Goal: Task Accomplishment & Management: Complete application form

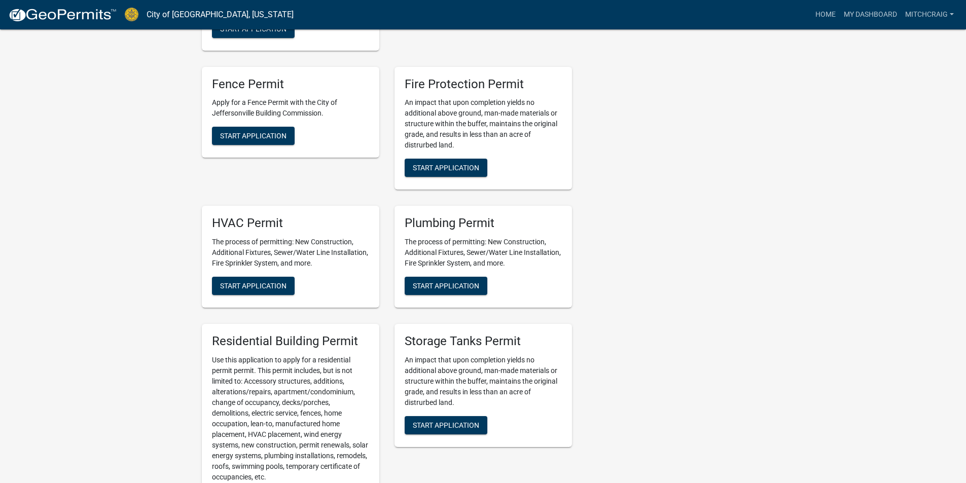
scroll to position [558, 0]
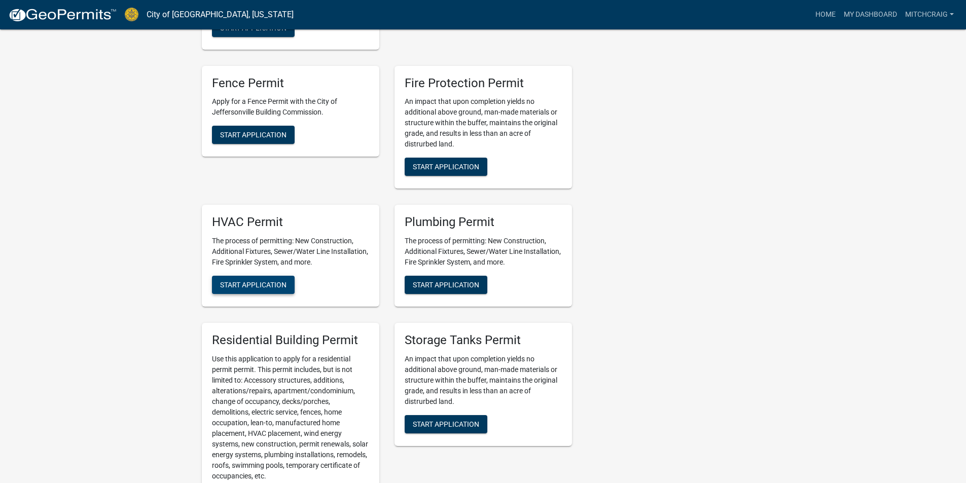
click at [243, 292] on button "Start Application" at bounding box center [253, 285] width 83 height 18
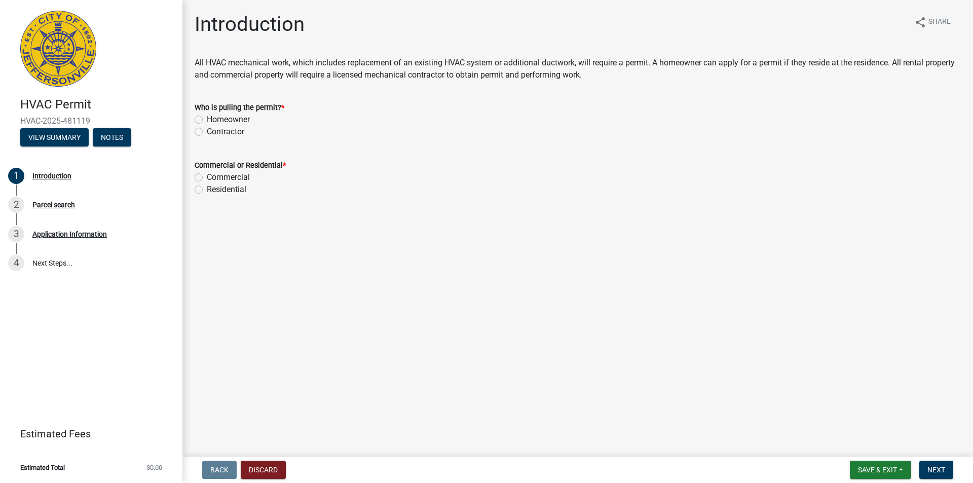
click at [224, 130] on label "Contractor" at bounding box center [226, 132] width 38 height 12
click at [213, 130] on input "Contractor" at bounding box center [210, 129] width 7 height 7
radio input "true"
click at [219, 187] on label "Residential" at bounding box center [227, 190] width 40 height 12
click at [213, 187] on input "Residential" at bounding box center [210, 187] width 7 height 7
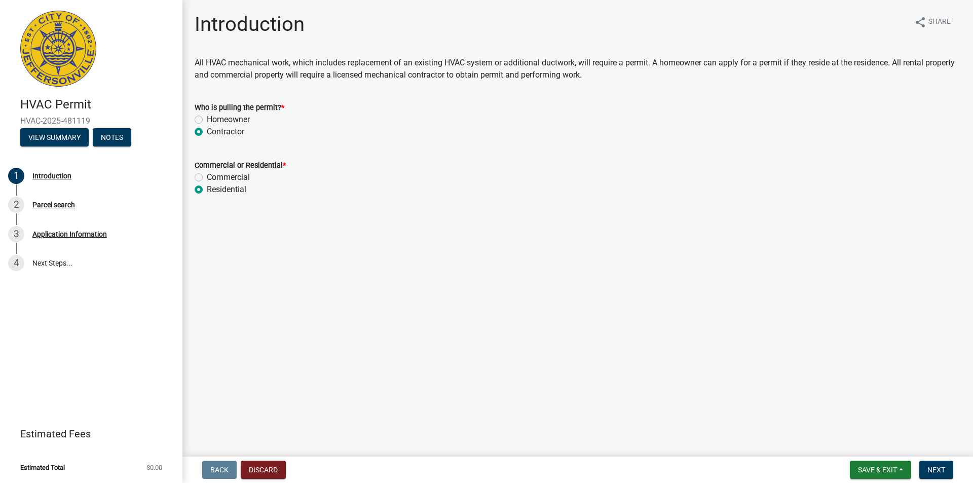
radio input "true"
click at [943, 475] on button "Next" at bounding box center [937, 470] width 34 height 18
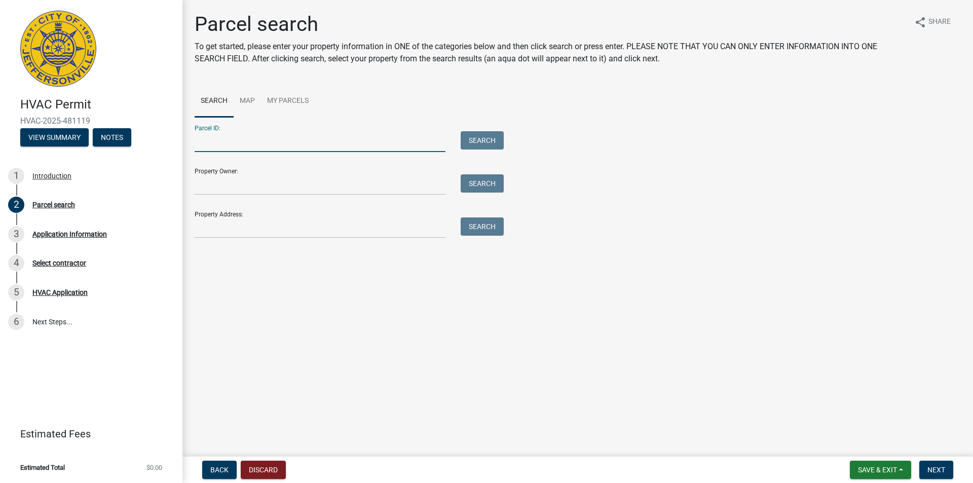
click at [239, 144] on input "Parcel ID:" at bounding box center [320, 141] width 251 height 21
paste input "10-42-06-900-330.000-039"
type input "10-42-06-900-330.000-039"
click at [482, 143] on button "Search" at bounding box center [482, 140] width 43 height 18
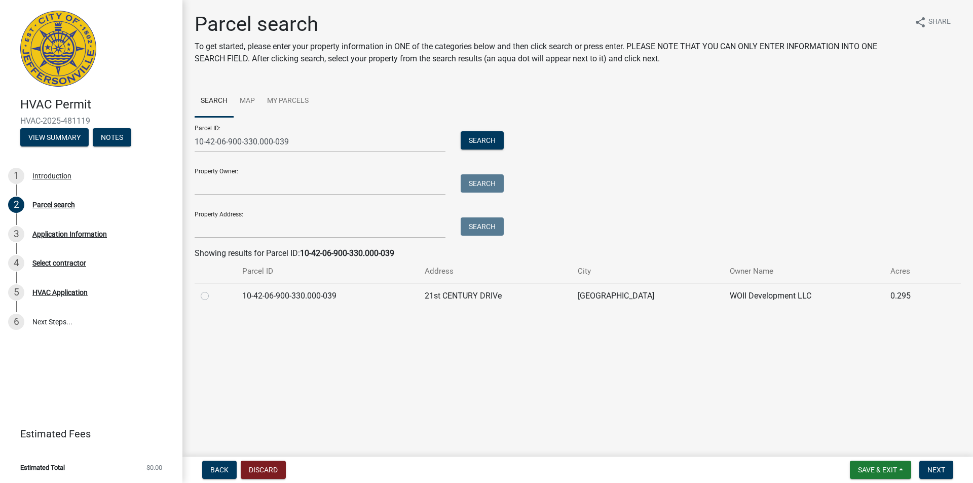
click at [213, 290] on label at bounding box center [213, 290] width 0 height 0
click at [213, 295] on input "radio" at bounding box center [216, 293] width 7 height 7
radio input "true"
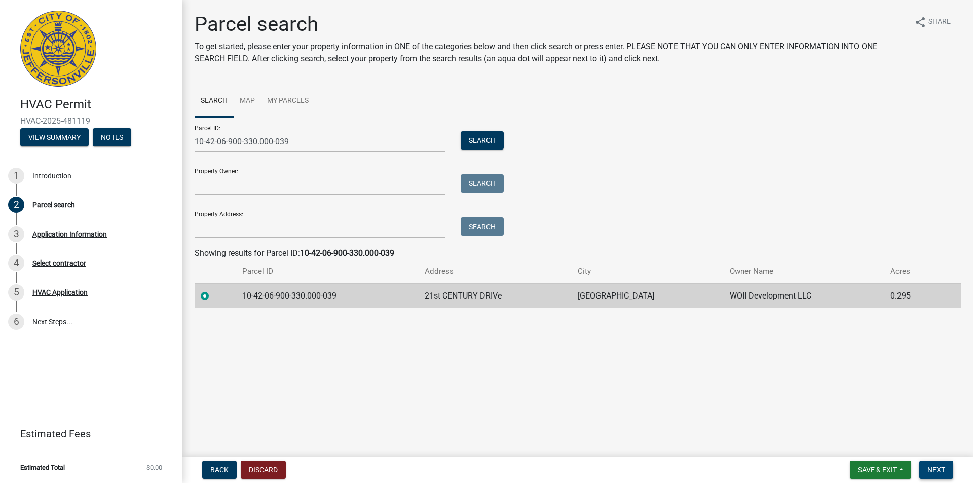
click at [939, 469] on span "Next" at bounding box center [937, 470] width 18 height 8
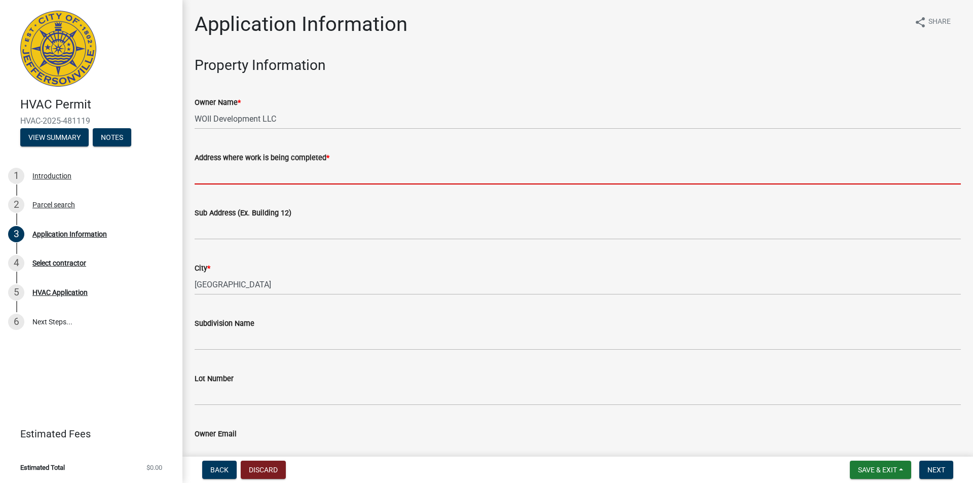
click at [250, 182] on input "Address where work is being completed *" at bounding box center [578, 174] width 767 height 21
paste input "[STREET_ADDRESS]"
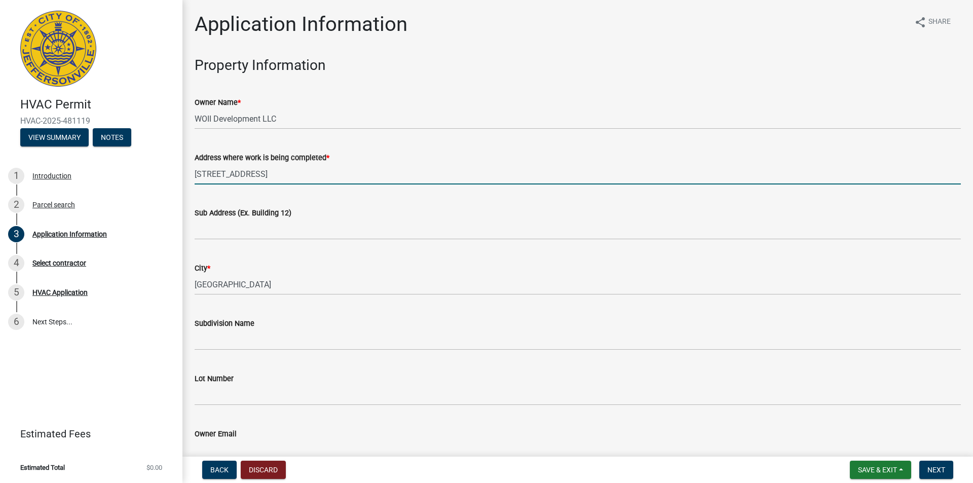
type input "[STREET_ADDRESS]"
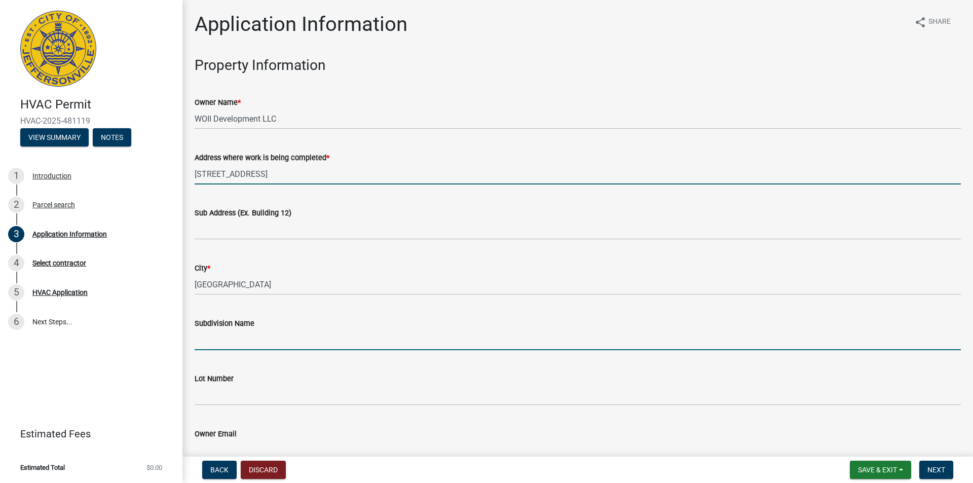
click at [229, 339] on input "Subdivision Name" at bounding box center [578, 340] width 767 height 21
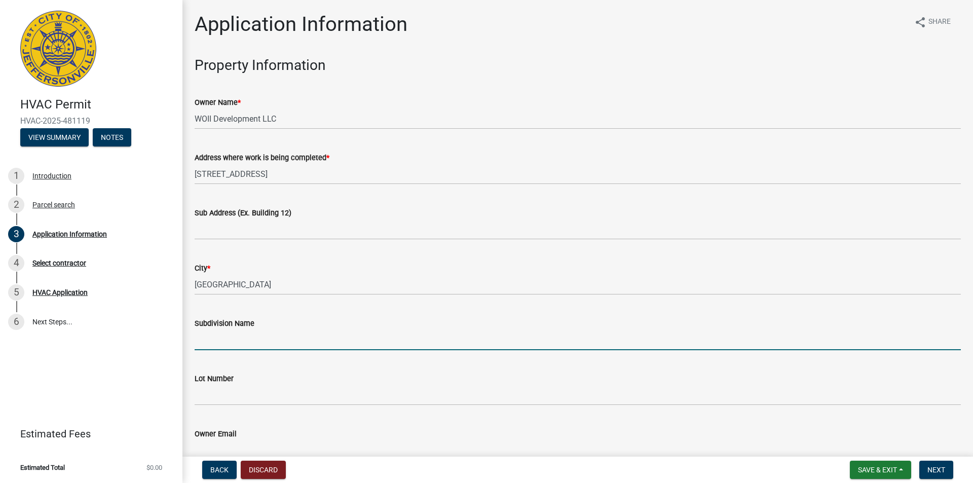
type input "Whispering Oaks II"
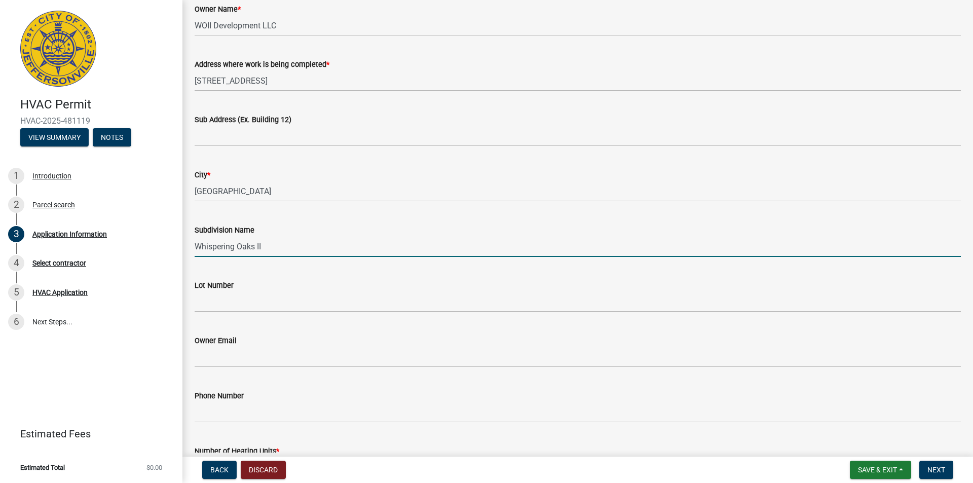
scroll to position [101, 0]
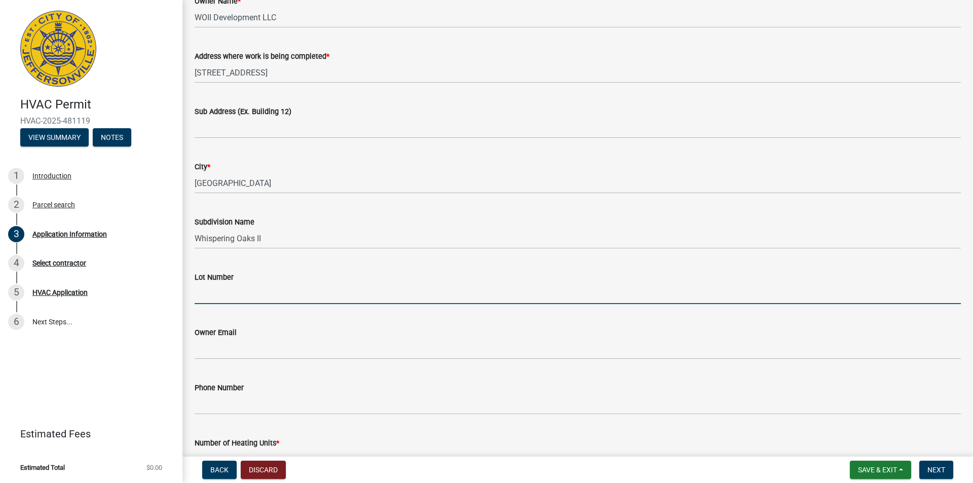
click at [215, 295] on input "Lot Number" at bounding box center [578, 293] width 767 height 21
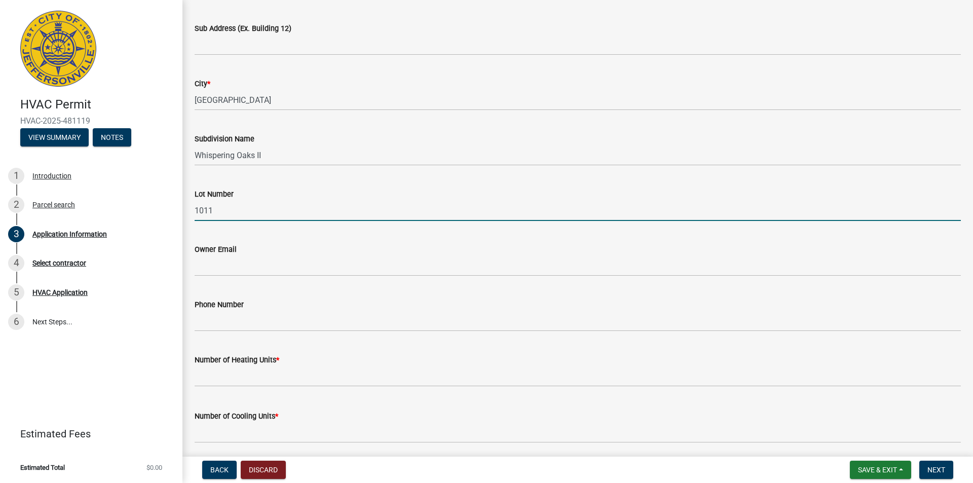
scroll to position [203, 0]
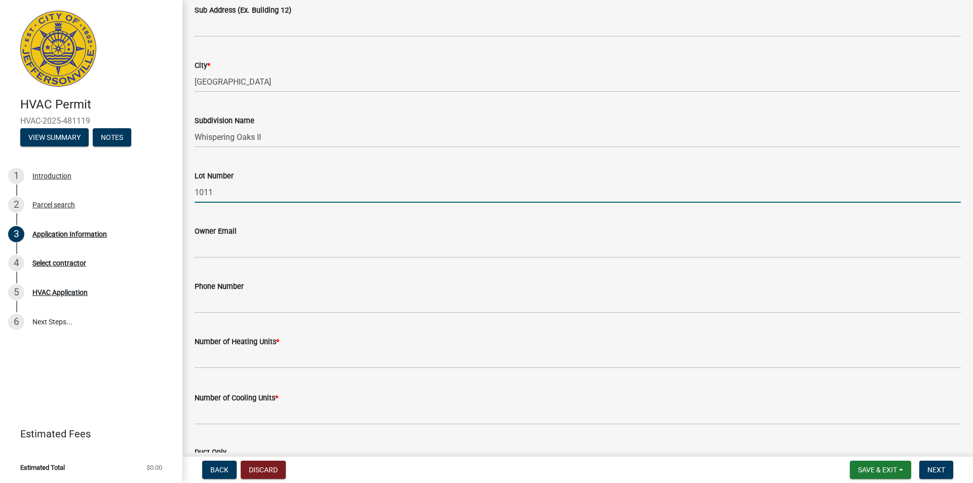
type input "1011"
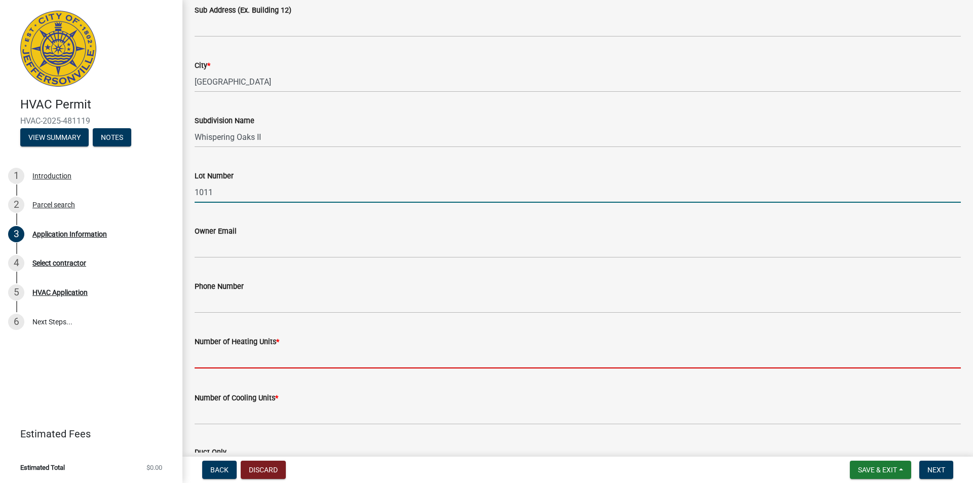
click at [227, 358] on input "text" at bounding box center [578, 358] width 767 height 21
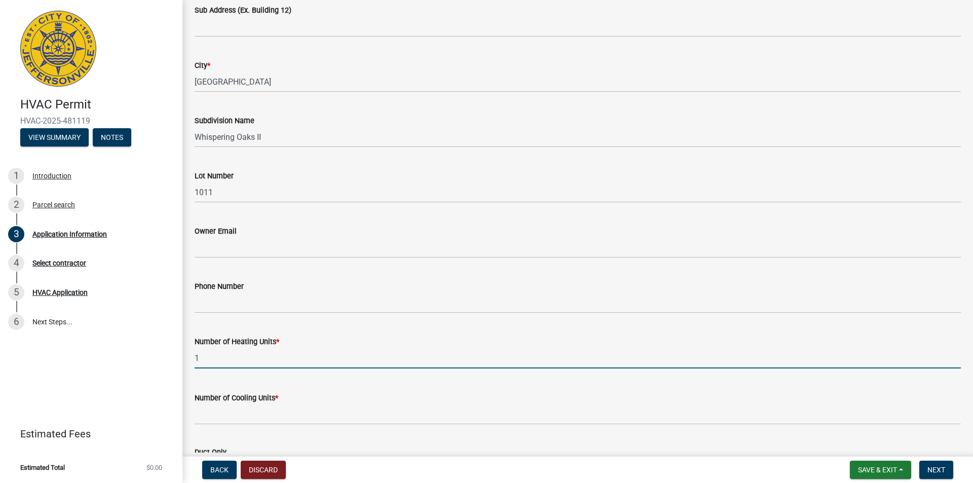
type input "1"
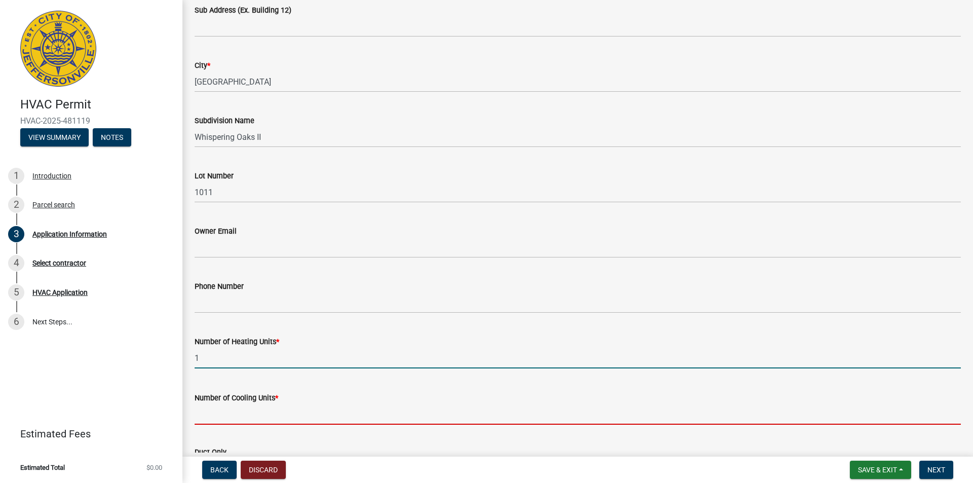
click at [227, 418] on input "text" at bounding box center [578, 414] width 767 height 21
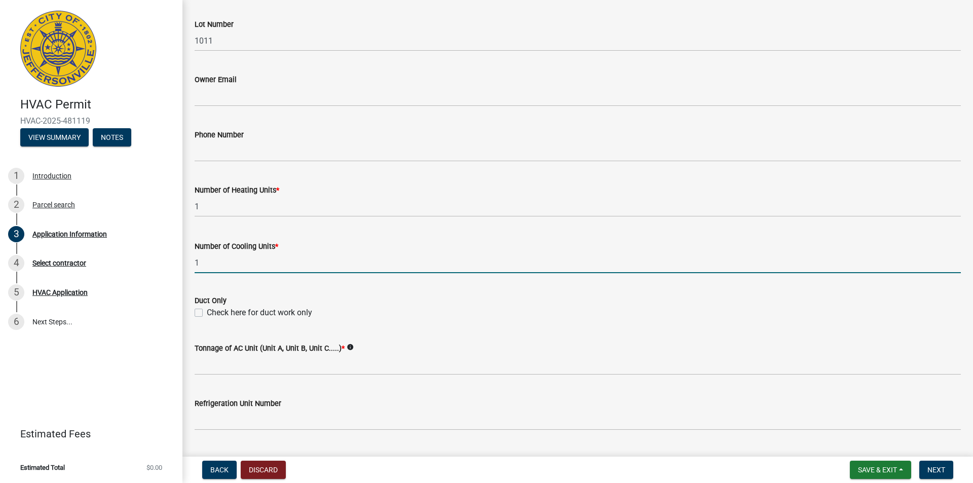
scroll to position [355, 0]
type input "1"
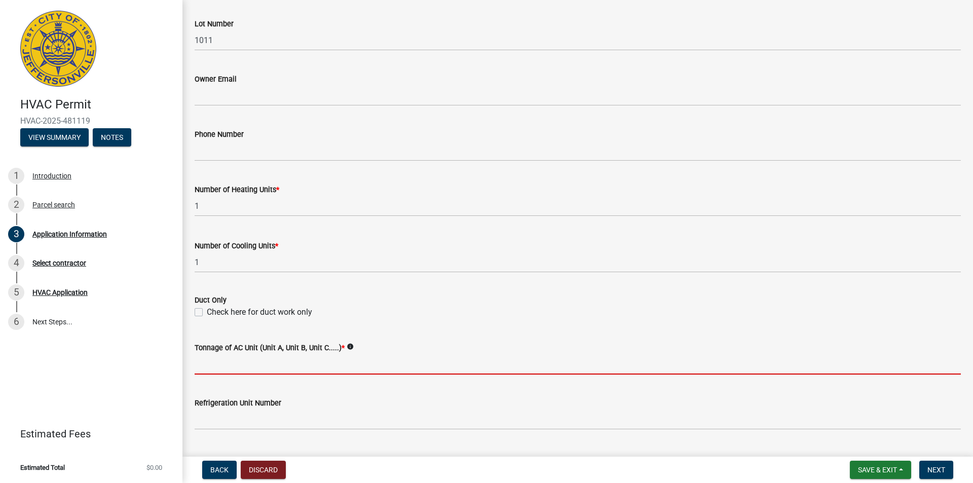
click at [237, 371] on input "Tonnage of AC Unit (Unit A, Unit B, Unit C.....) *" at bounding box center [578, 364] width 767 height 21
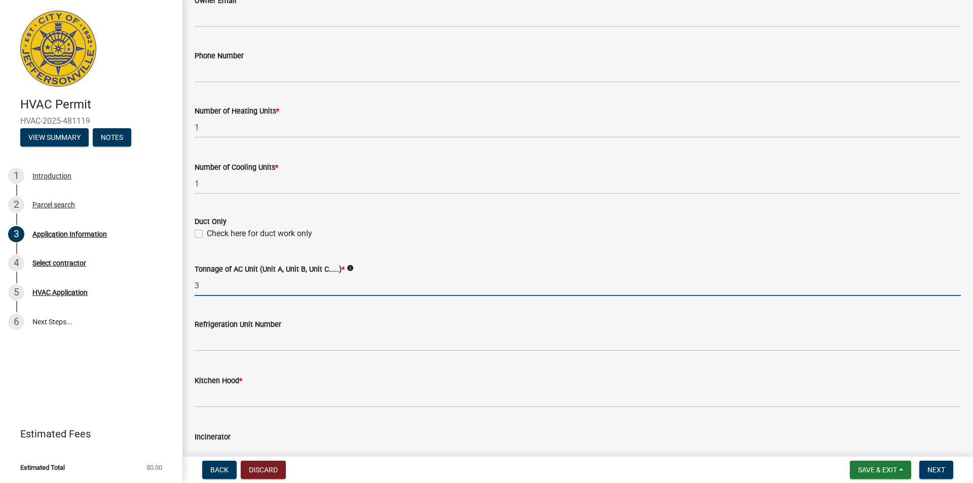
scroll to position [456, 0]
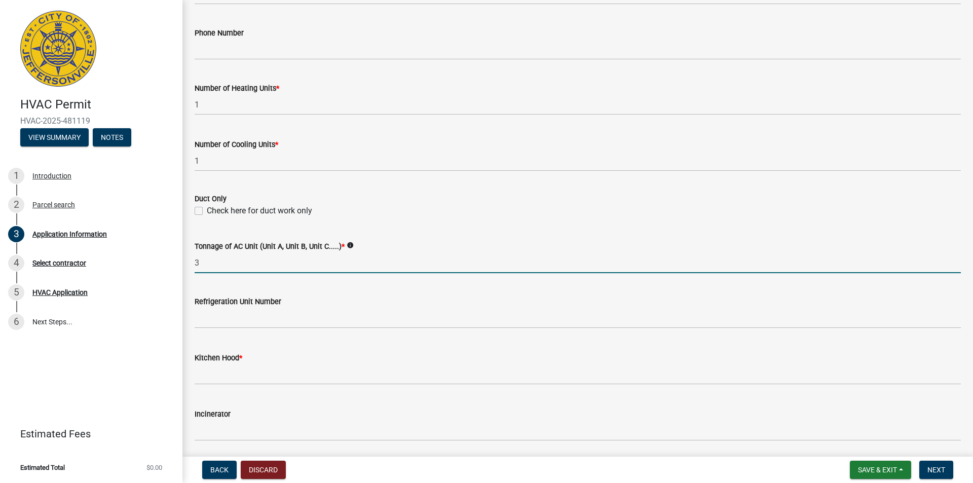
type input "3"
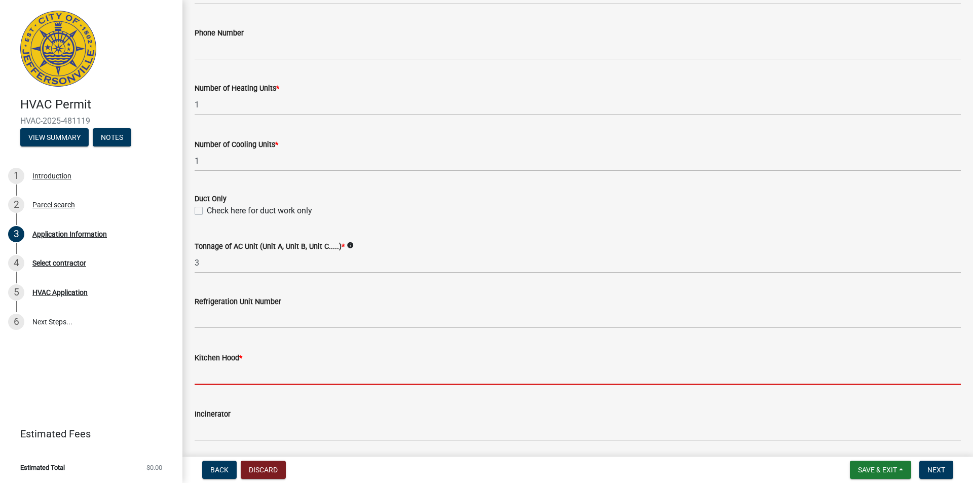
click at [230, 378] on input "text" at bounding box center [578, 374] width 767 height 21
type input "0"
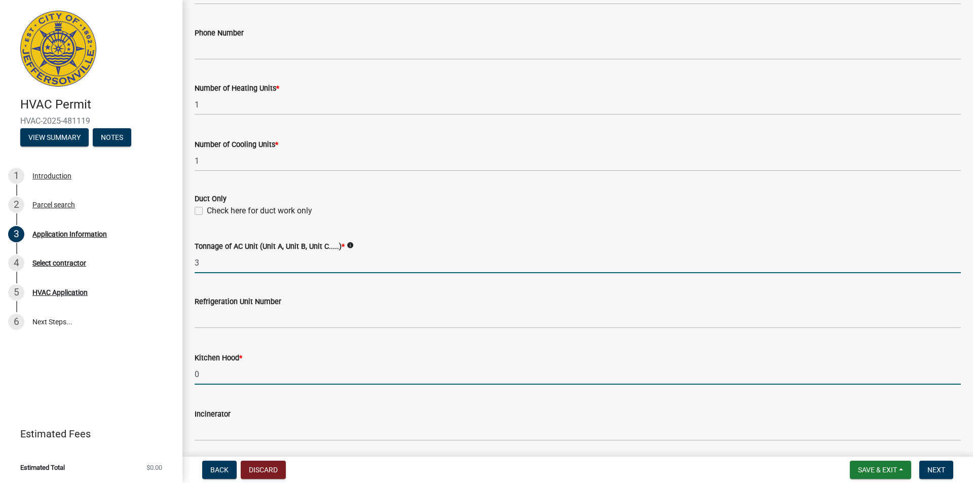
click at [227, 265] on input "3" at bounding box center [578, 262] width 767 height 21
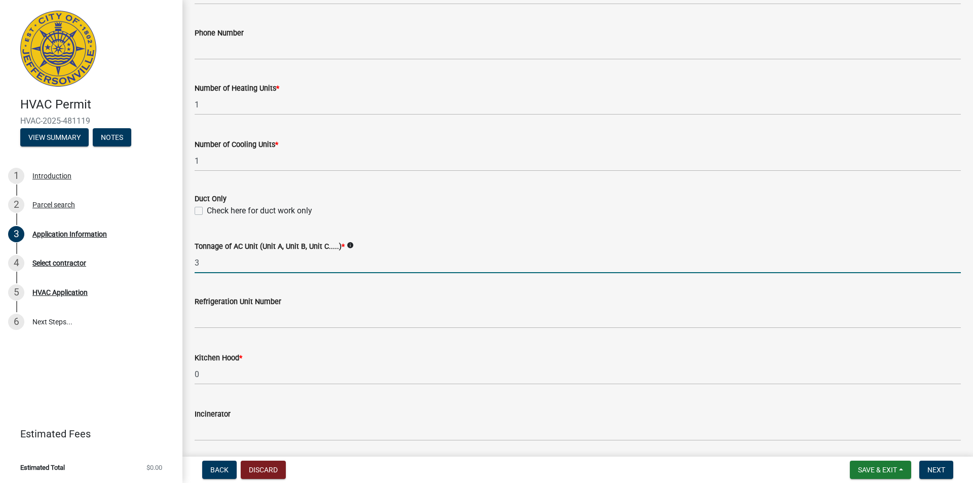
type input "3-1/2"
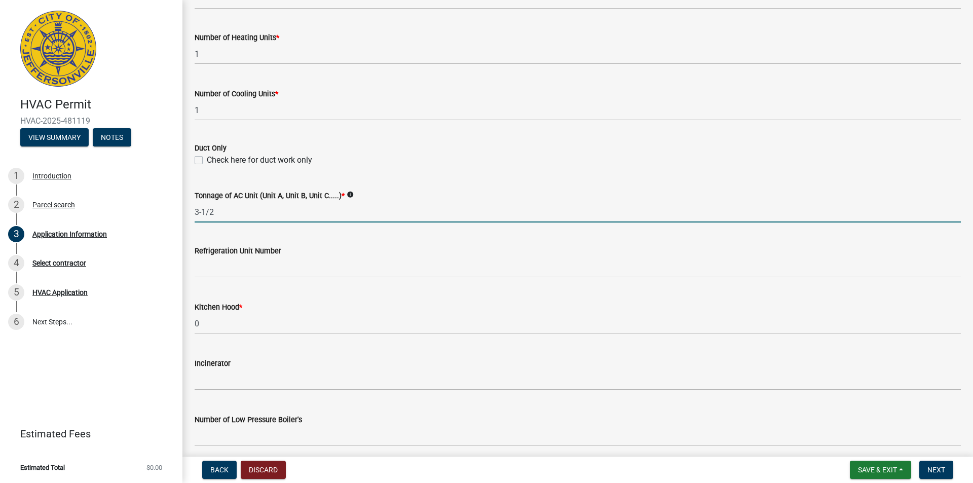
scroll to position [558, 0]
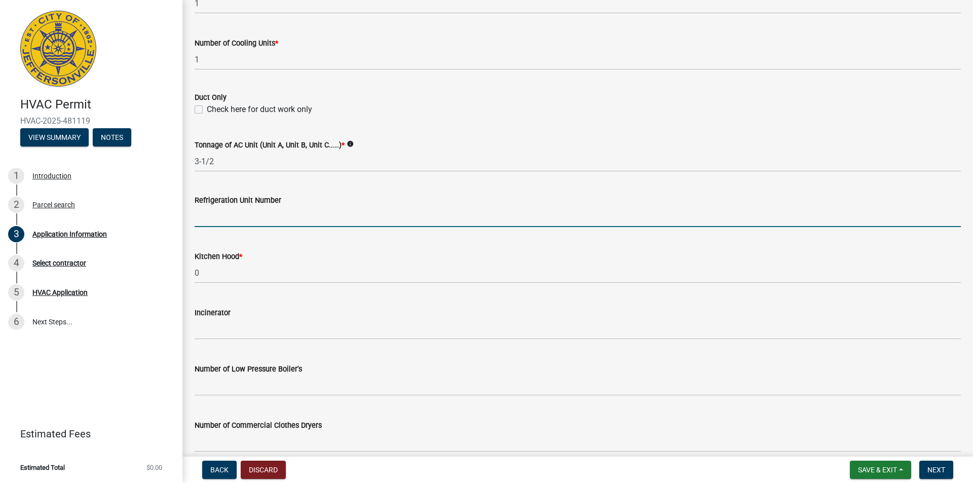
click at [228, 210] on input "text" at bounding box center [578, 216] width 767 height 21
type input "-454"
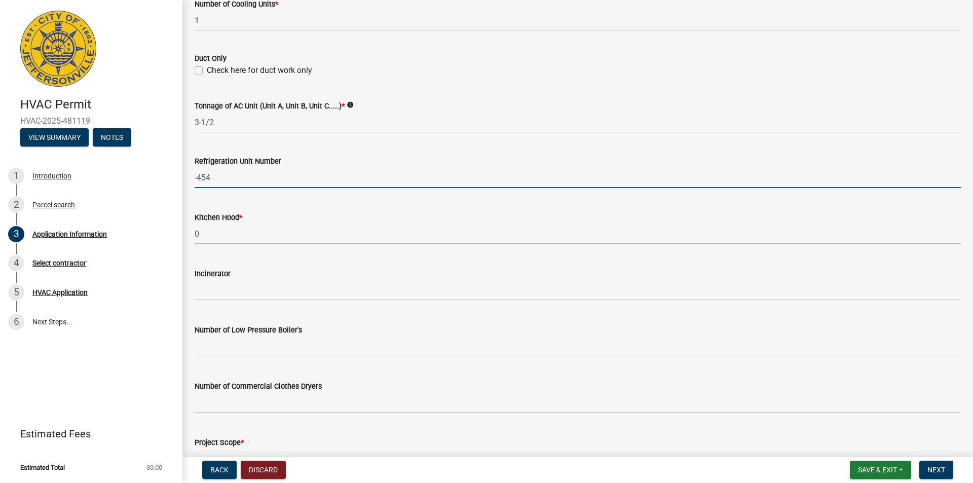
scroll to position [661, 0]
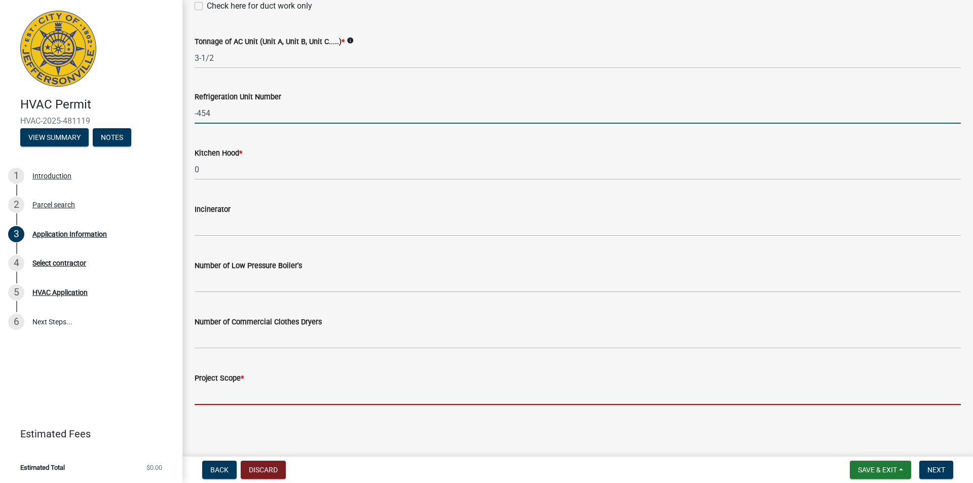
click at [237, 397] on input "Project Scope *" at bounding box center [578, 394] width 767 height 21
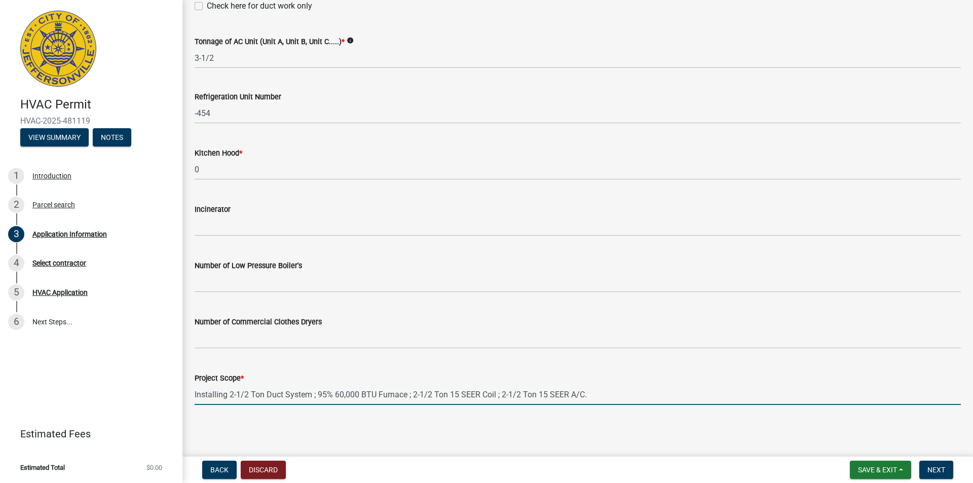
click at [232, 394] on input "Installing 2-1/2 Ton Duct System ; 95% 60,000 BTU Furnace ; 2-1/2 Ton 15 SEER C…" at bounding box center [578, 394] width 767 height 21
type input "Installing 3-1/2 Ton Duct System ; 95% 85,000 BTU Furnace ; 4 Ton 14.3 SEER2 Co…"
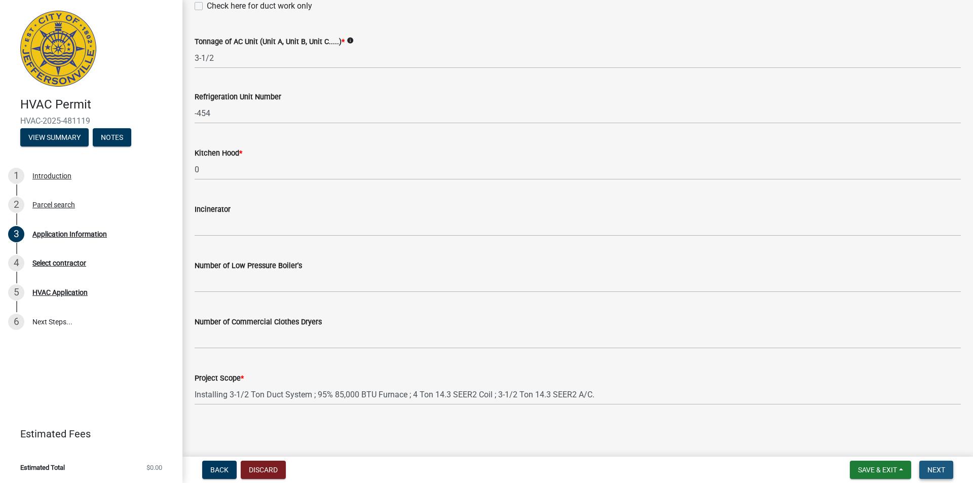
click at [942, 469] on span "Next" at bounding box center [937, 470] width 18 height 8
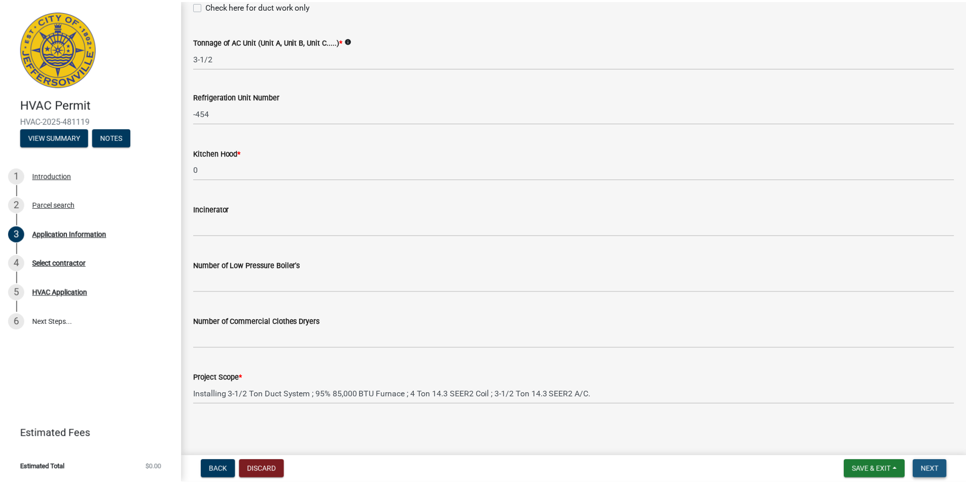
scroll to position [0, 0]
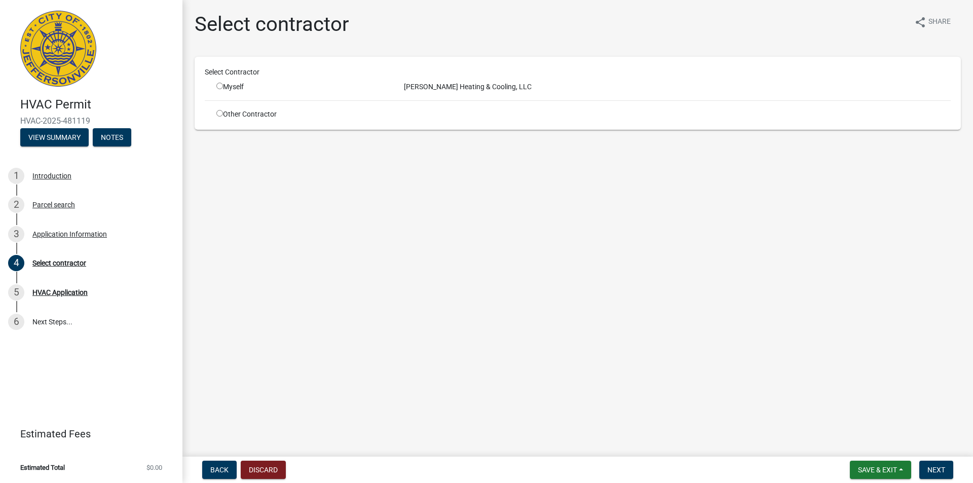
click at [220, 85] on input "radio" at bounding box center [219, 86] width 7 height 7
radio input "true"
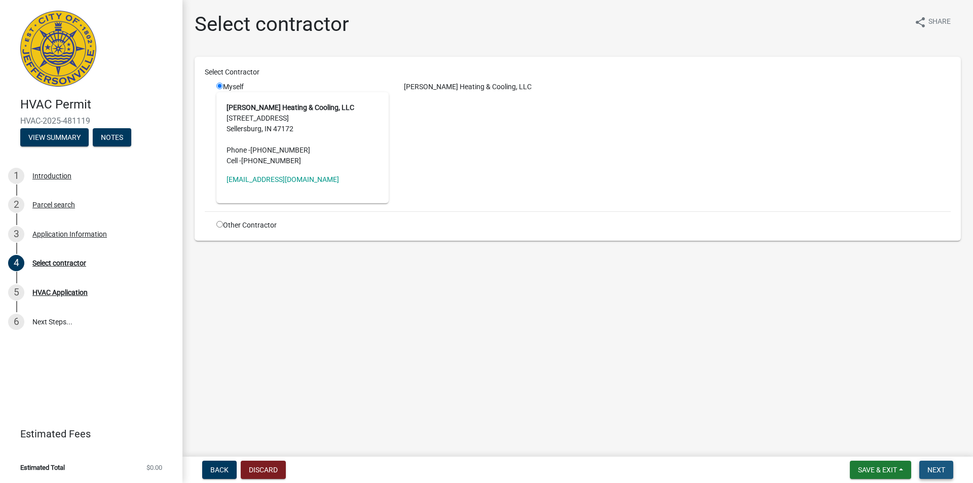
click at [939, 463] on button "Next" at bounding box center [937, 470] width 34 height 18
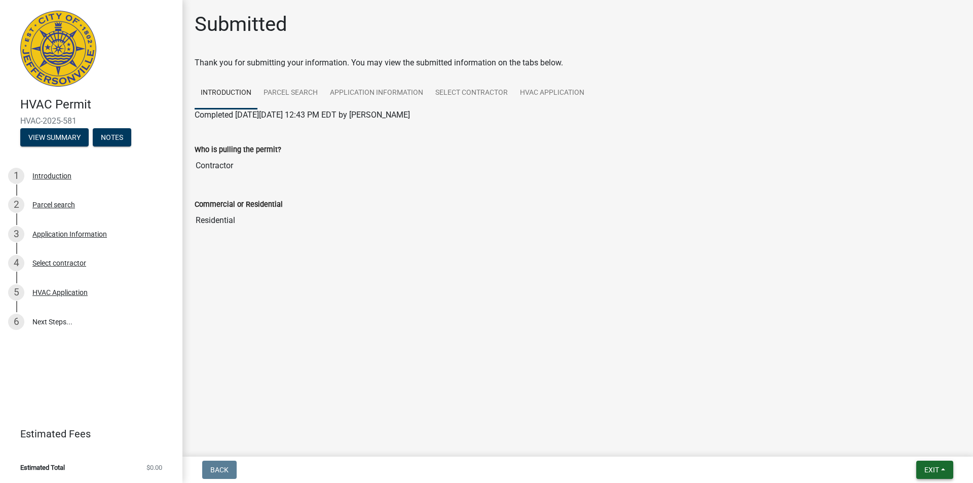
click at [937, 467] on span "Exit" at bounding box center [932, 470] width 15 height 8
click at [909, 444] on button "Save & Exit" at bounding box center [912, 443] width 81 height 24
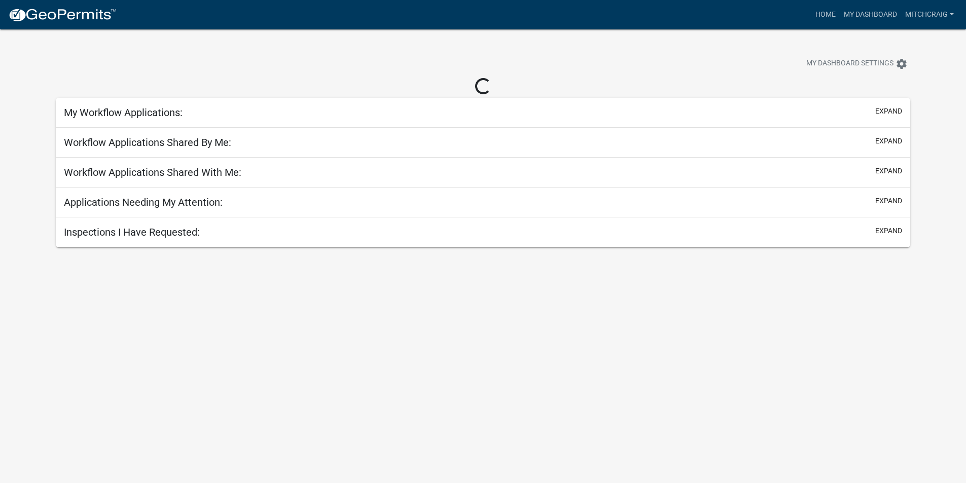
select select "2: 50"
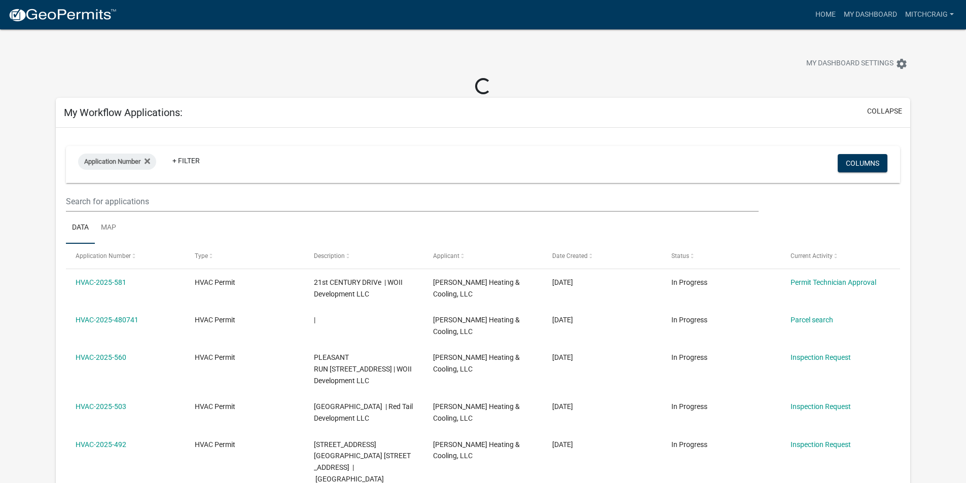
drag, startPoint x: 131, startPoint y: 281, endPoint x: 32, endPoint y: 283, distance: 98.4
copy datatable-body-row "HVAC-2025-581"
